Goal: Check status

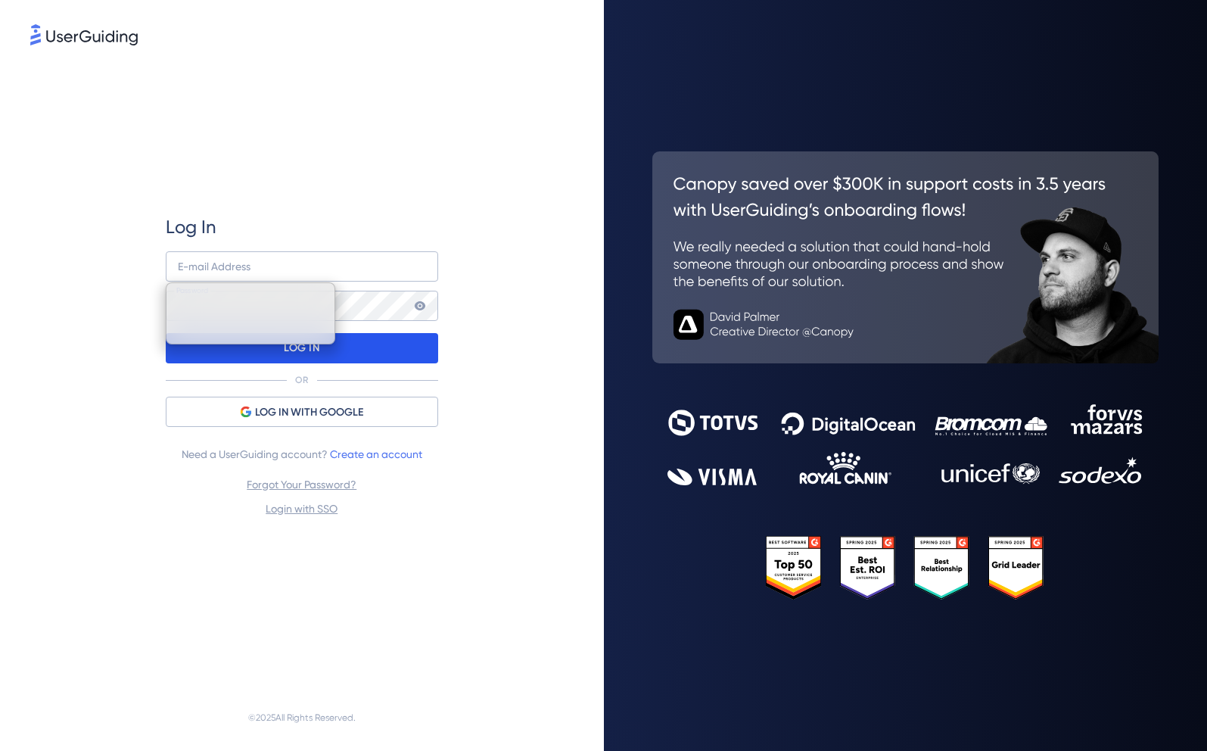
type input "[PERSON_NAME][EMAIL_ADDRESS][PERSON_NAME][DOMAIN_NAME]"
click at [350, 356] on div "LOG IN" at bounding box center [302, 348] width 272 height 30
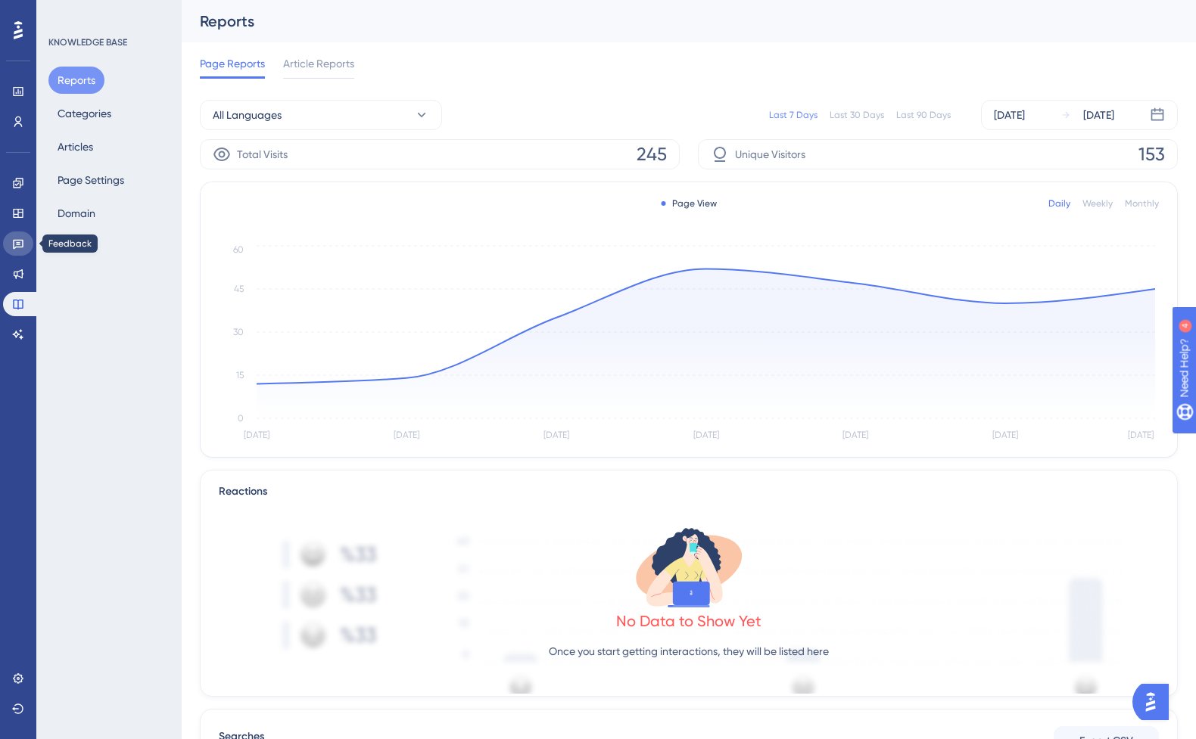
click at [24, 251] on link at bounding box center [18, 244] width 30 height 24
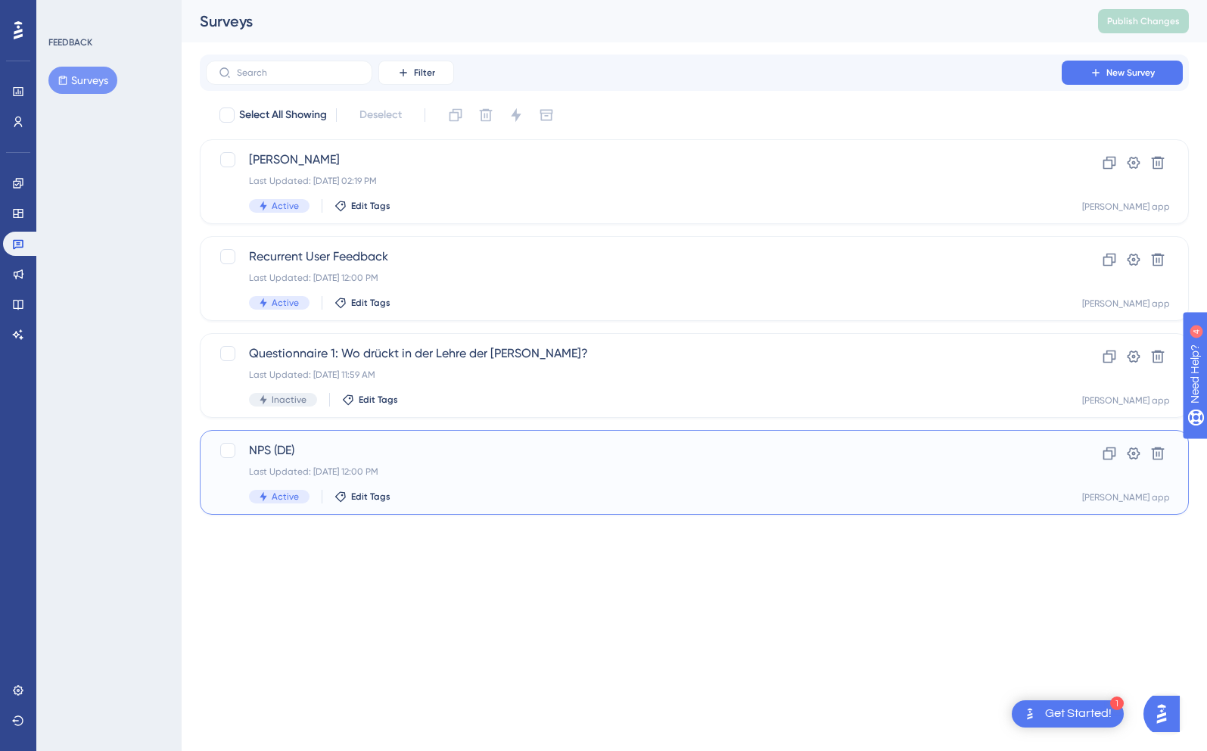
click at [459, 468] on div "Last Updated: [DATE] 12:00 PM" at bounding box center [634, 471] width 770 height 12
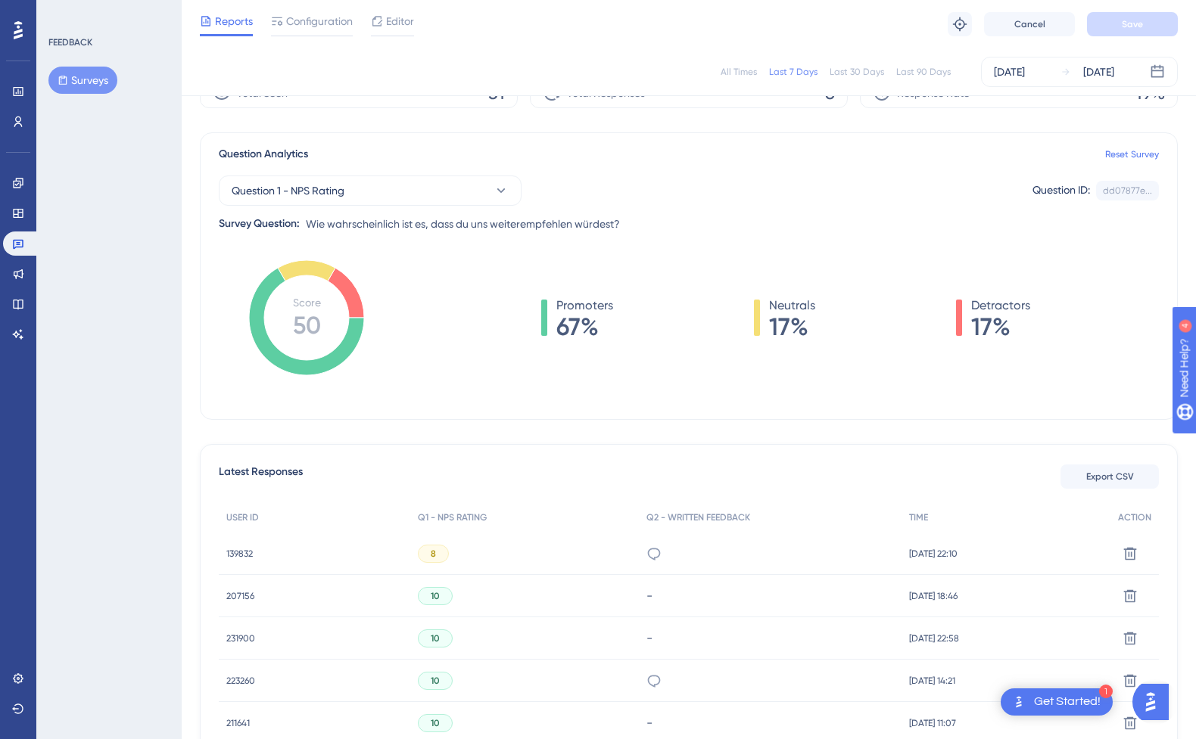
scroll to position [16, 0]
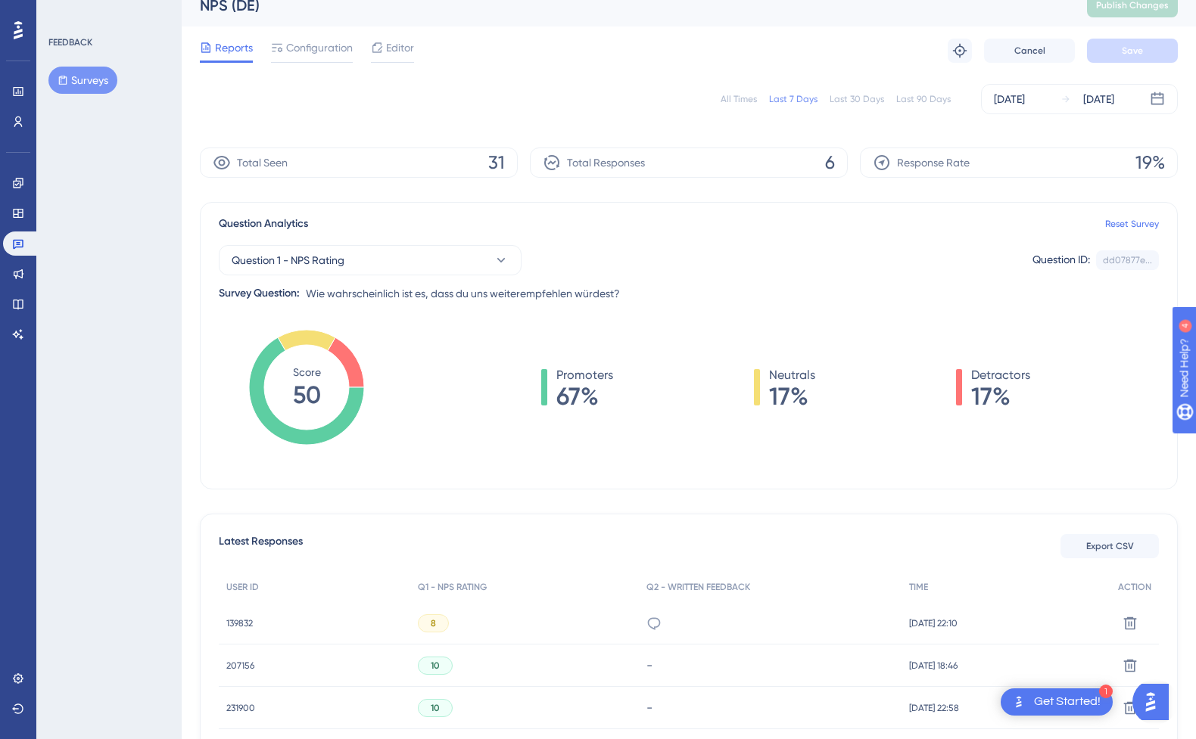
click at [869, 98] on div "Last 30 Days" at bounding box center [856, 99] width 54 height 12
click at [905, 101] on div "Last 90 Days" at bounding box center [923, 99] width 54 height 12
click at [736, 100] on div "All Times" at bounding box center [738, 99] width 36 height 12
click at [916, 98] on div "Last 90 Days" at bounding box center [923, 99] width 54 height 12
click at [740, 99] on div "All Times" at bounding box center [738, 99] width 36 height 12
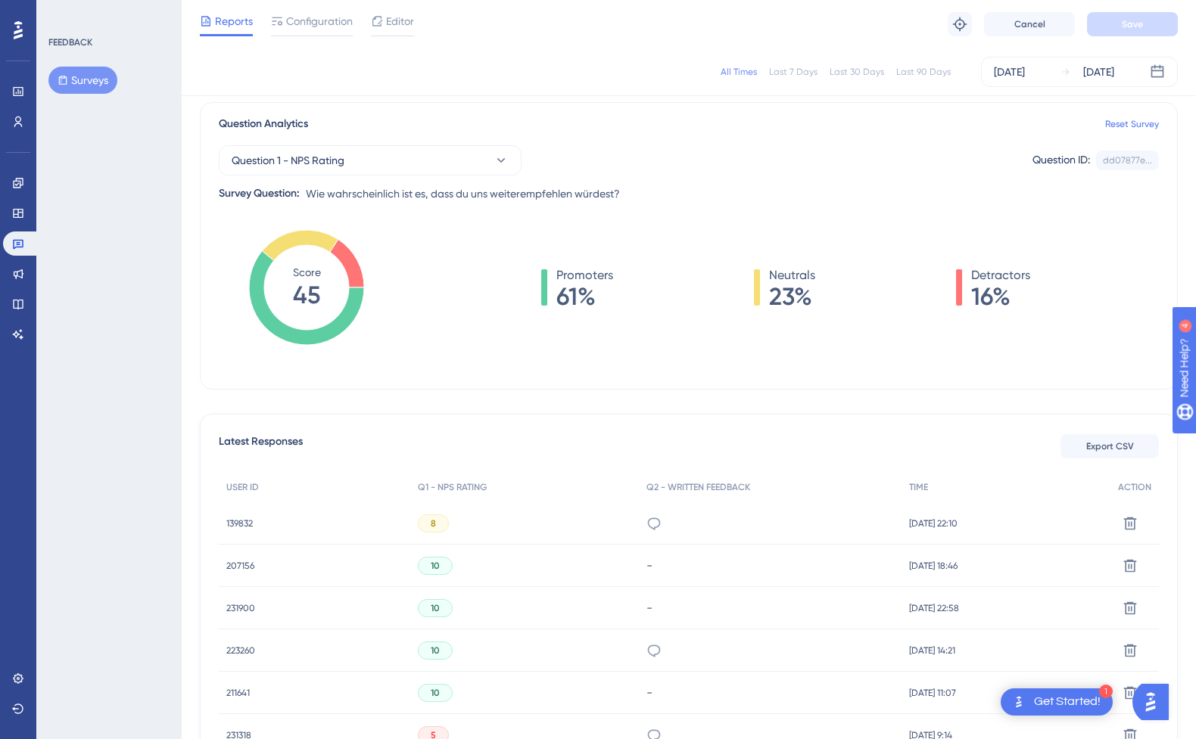
scroll to position [0, 0]
